Goal: Check status

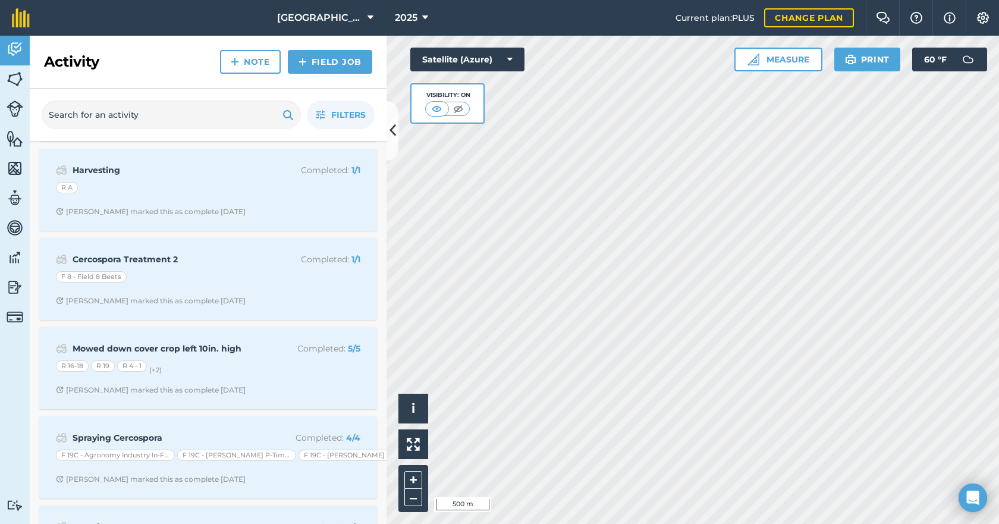
scroll to position [833, 0]
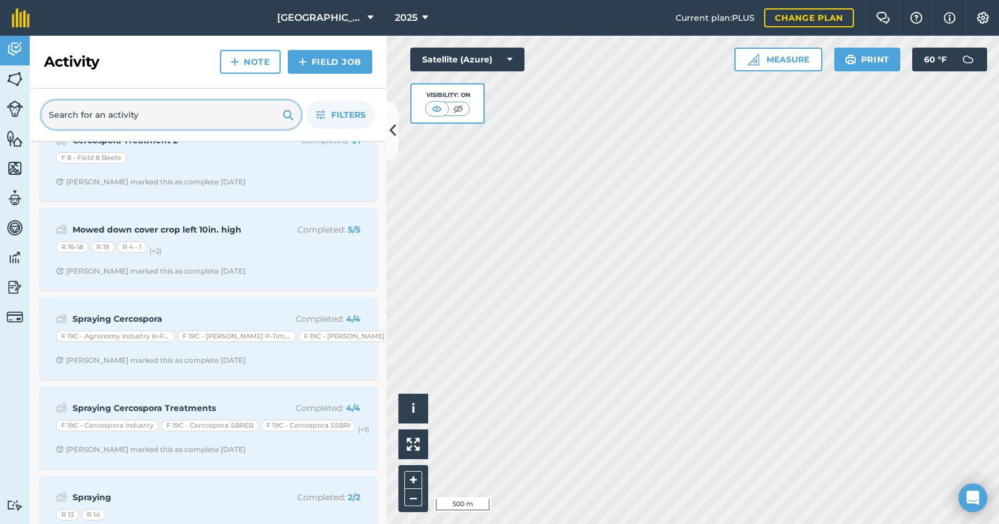
click at [114, 114] on input "text" at bounding box center [171, 115] width 259 height 29
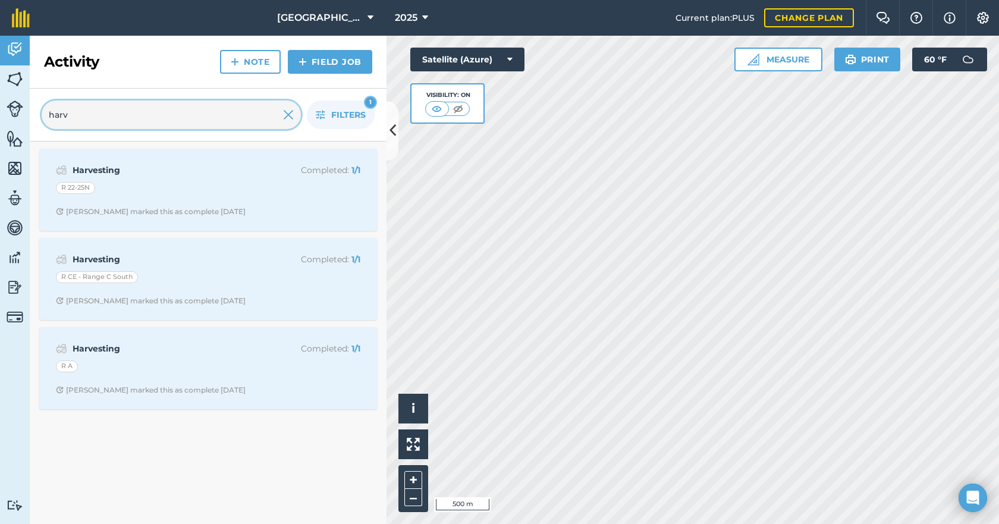
scroll to position [0, 0]
type input "harvest"
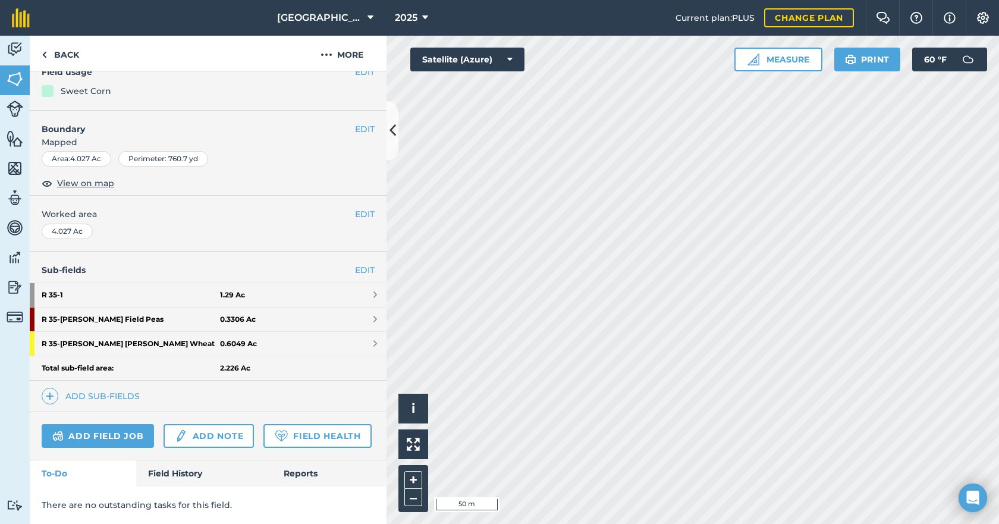
scroll to position [149, 0]
click at [164, 506] on p "There are no outstanding tasks for this field." at bounding box center [208, 504] width 333 height 13
click at [178, 474] on link "Field History" at bounding box center [203, 473] width 135 height 26
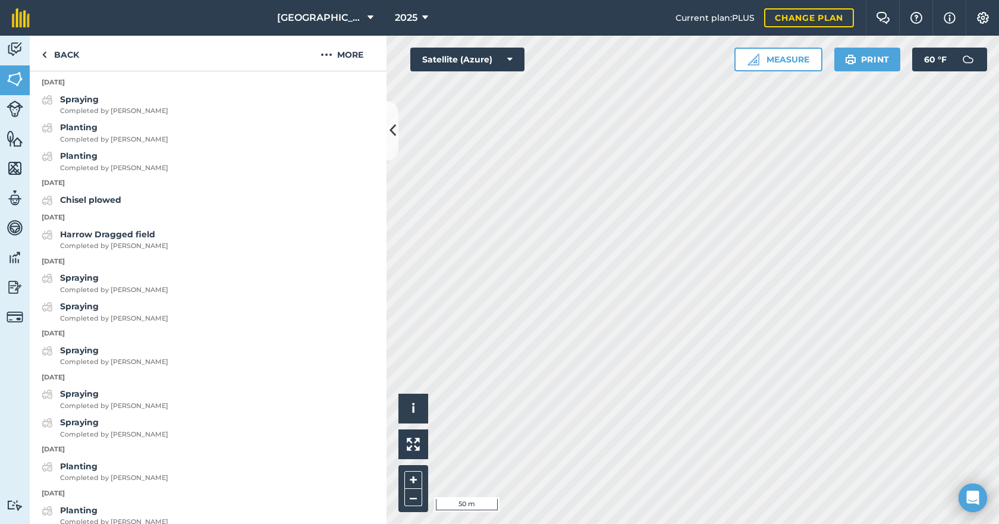
scroll to position [1455, 0]
